Goal: Task Accomplishment & Management: Use online tool/utility

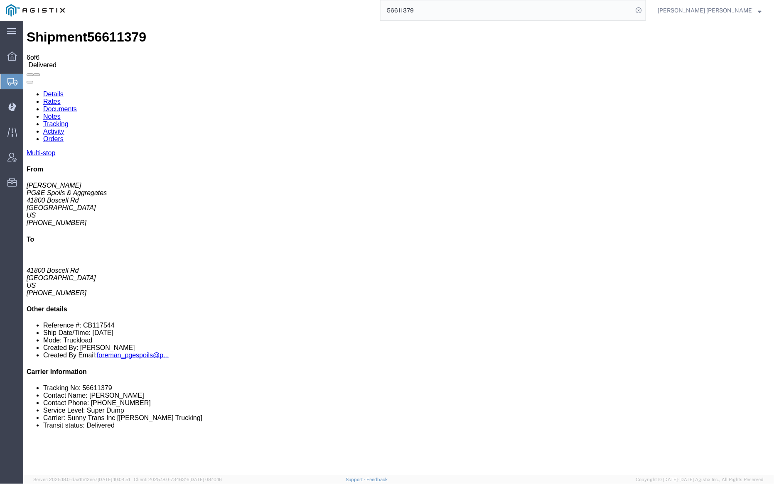
click at [314, 31] on div "Shipment 56611379 6 of 6 Delivered" at bounding box center [398, 48] width 744 height 39
click at [29, 107] on span "Dispatch Manager" at bounding box center [26, 106] width 6 height 17
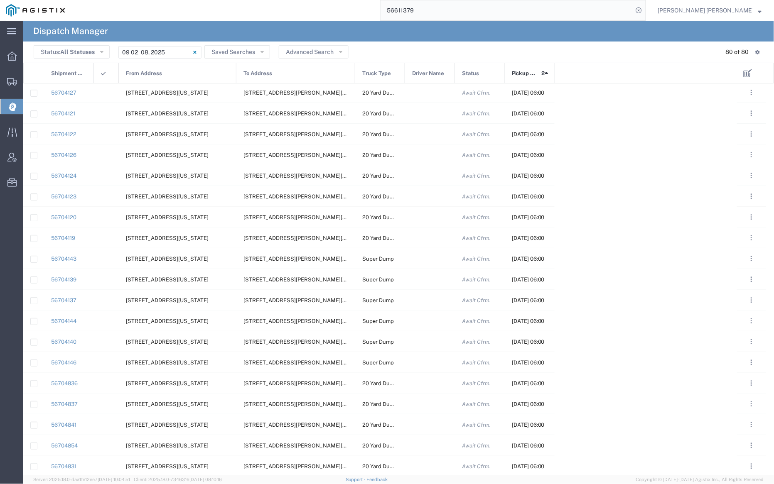
scroll to position [2, 0]
click at [162, 54] on input "[DATE] - [DATE]" at bounding box center [159, 52] width 83 height 12
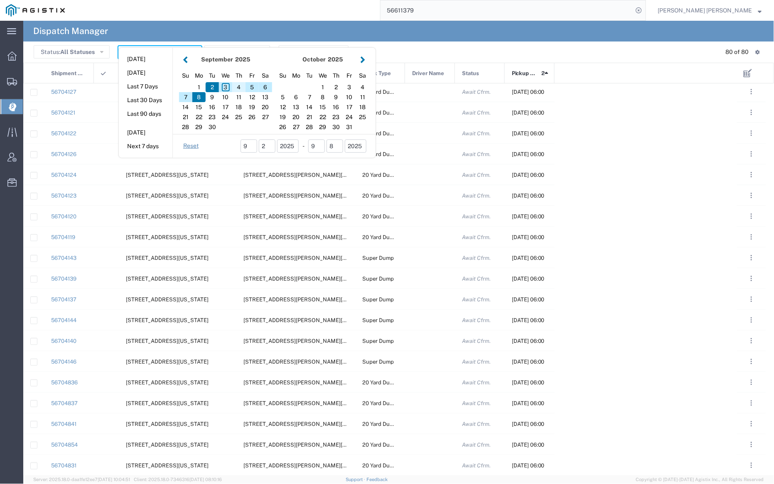
click at [238, 86] on div "4" at bounding box center [238, 87] width 13 height 10
type input "[DATE]"
type input "[DATE] - [DATE]"
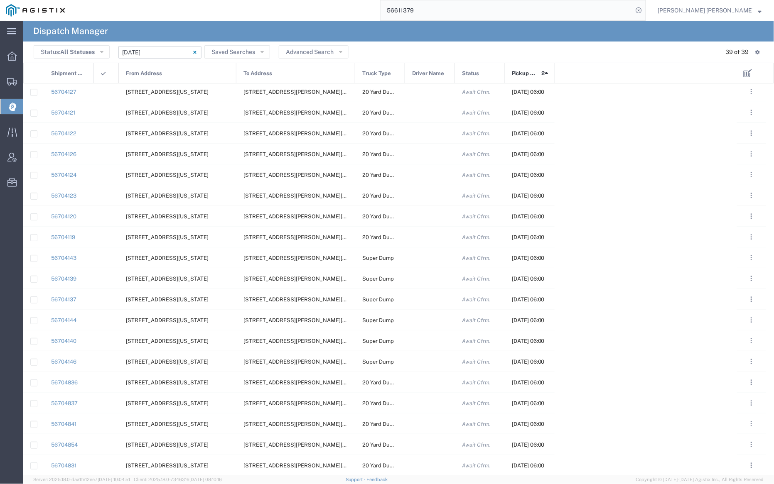
click at [181, 75] on div "From Address" at bounding box center [178, 73] width 118 height 21
click at [181, 75] on div "From Address 1" at bounding box center [178, 73] width 118 height 21
click at [421, 93] on div at bounding box center [430, 91] width 50 height 20
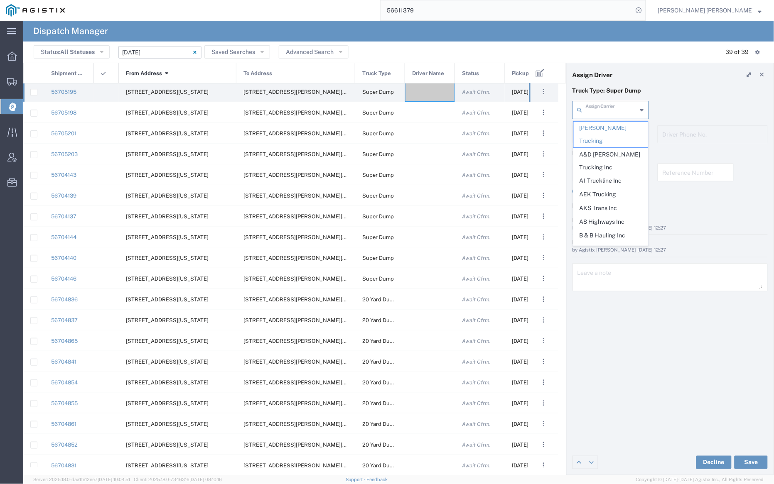
click at [605, 112] on input "text" at bounding box center [611, 109] width 51 height 15
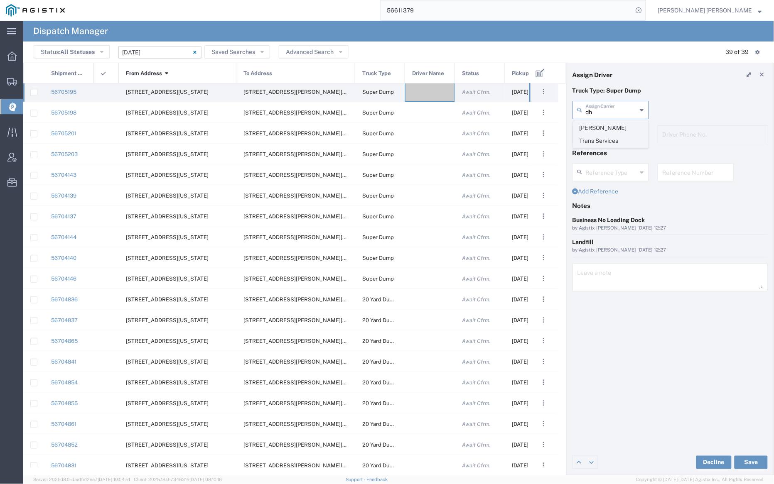
click at [608, 128] on span "[PERSON_NAME] Trans Services" at bounding box center [611, 135] width 74 height 26
type input "[PERSON_NAME] Trans Services"
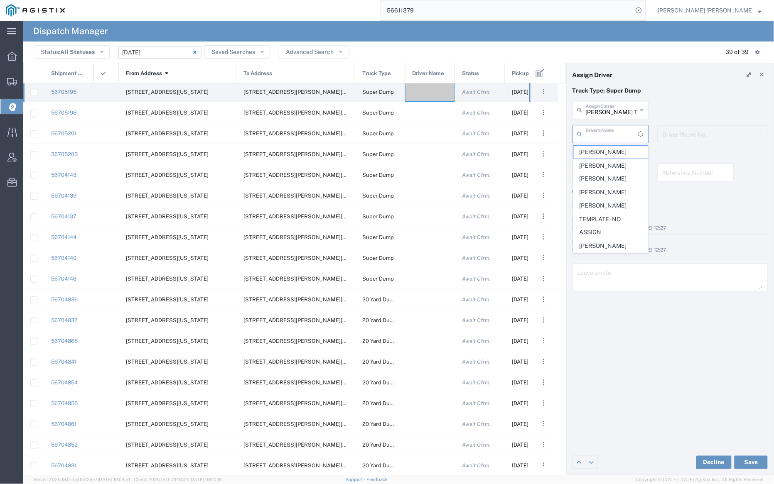
click at [609, 135] on input "text" at bounding box center [612, 133] width 52 height 15
click at [612, 188] on span "[PERSON_NAME]" at bounding box center [611, 194] width 74 height 13
type input "[PERSON_NAME]"
type input "[PHONE_NUMBER]"
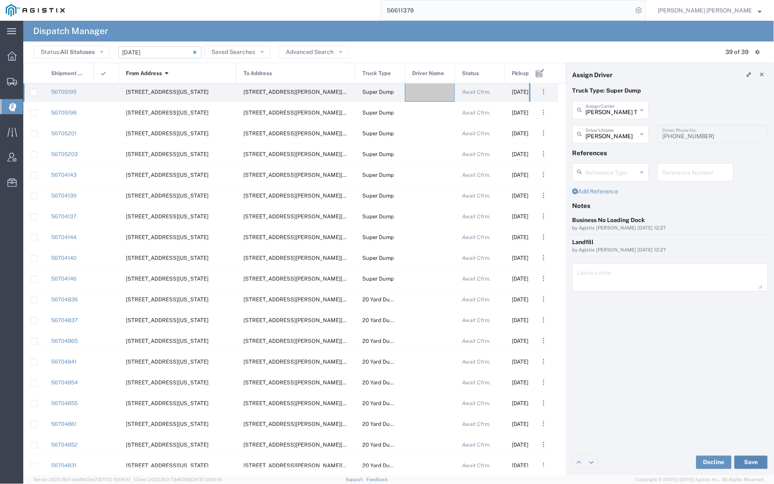
click at [753, 460] on button "Save" at bounding box center [750, 462] width 33 height 13
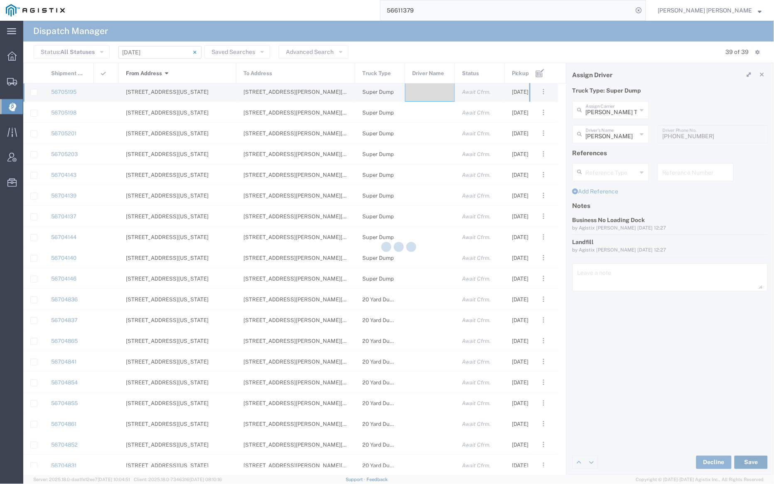
type input "[PERSON_NAME]"
type input "[PERSON_NAME] Trans Services"
